Goal: Check status

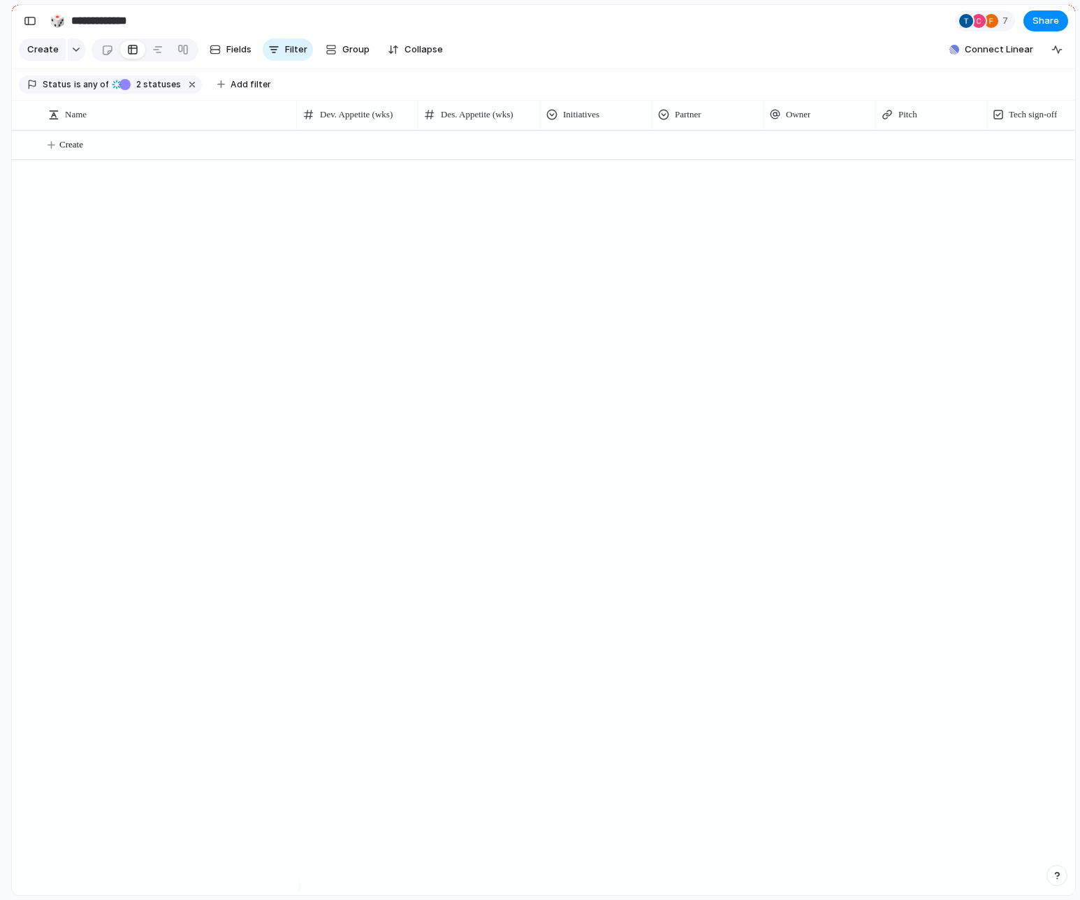
click at [407, 350] on div at bounding box center [686, 512] width 778 height 765
